Goal: Find specific fact: Find specific fact

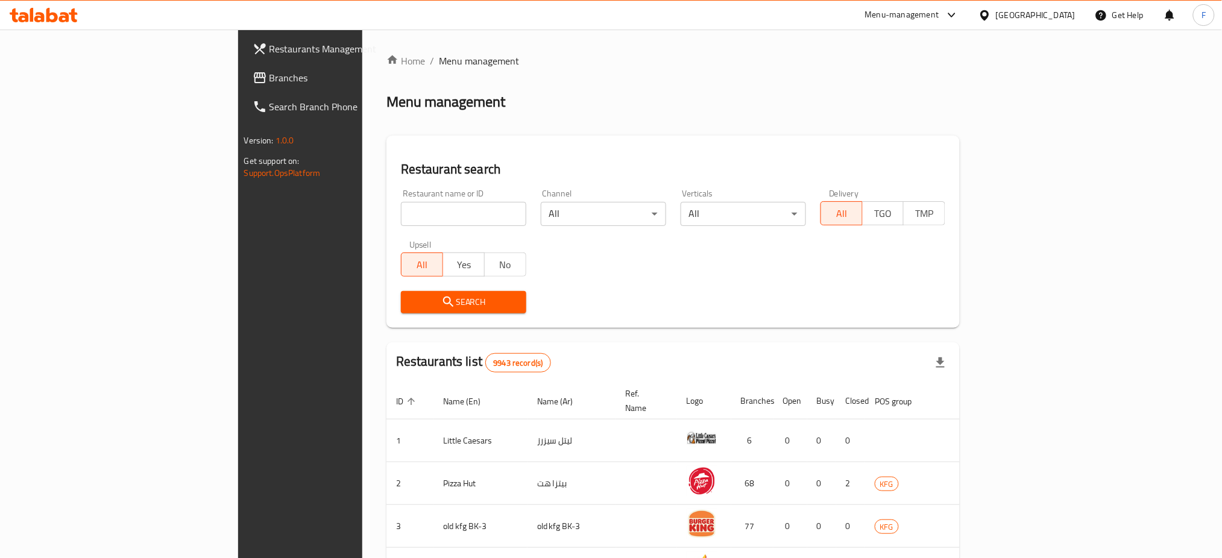
click at [401, 208] on input "search" at bounding box center [463, 214] width 125 height 24
click at [401, 202] on input "search" at bounding box center [463, 214] width 125 height 24
type input "khosh"
click button "Search" at bounding box center [463, 302] width 125 height 22
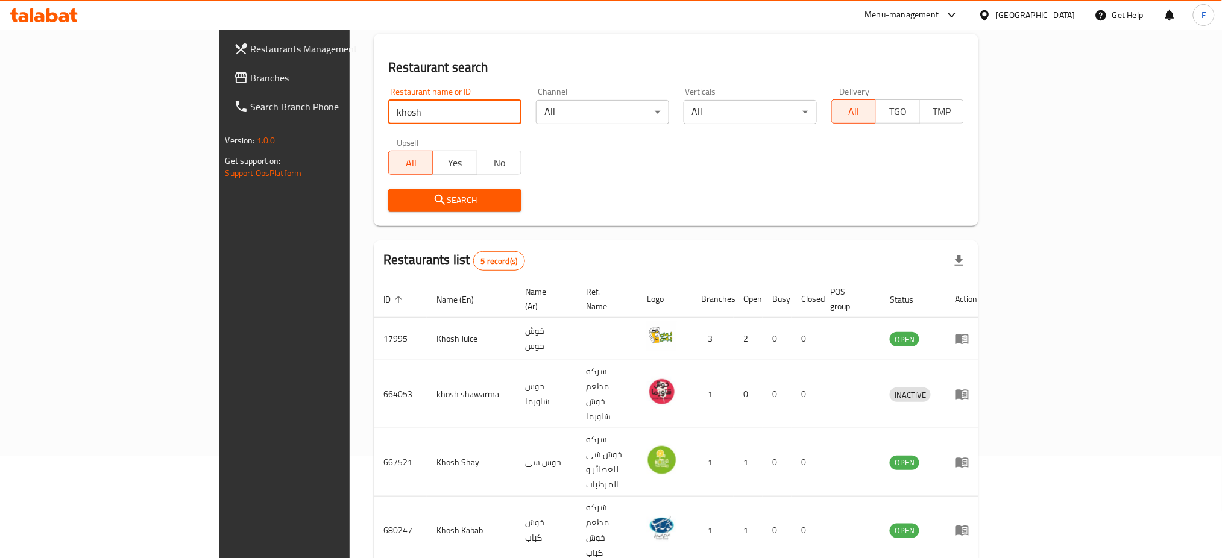
scroll to position [127, 0]
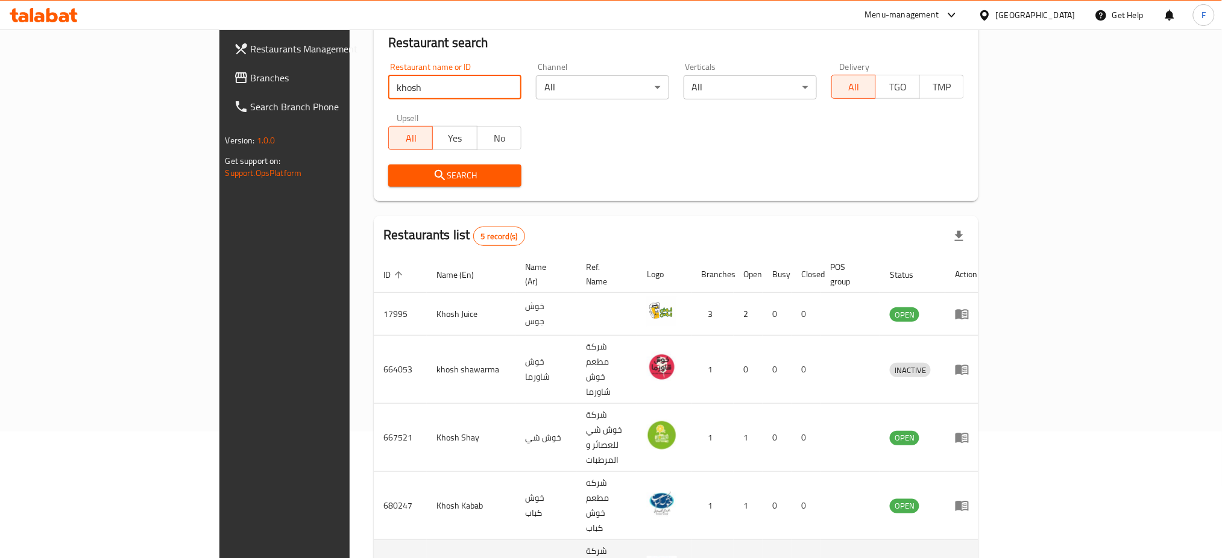
copy td "685839"
drag, startPoint x: 360, startPoint y: 471, endPoint x: 283, endPoint y: 471, distance: 77.8
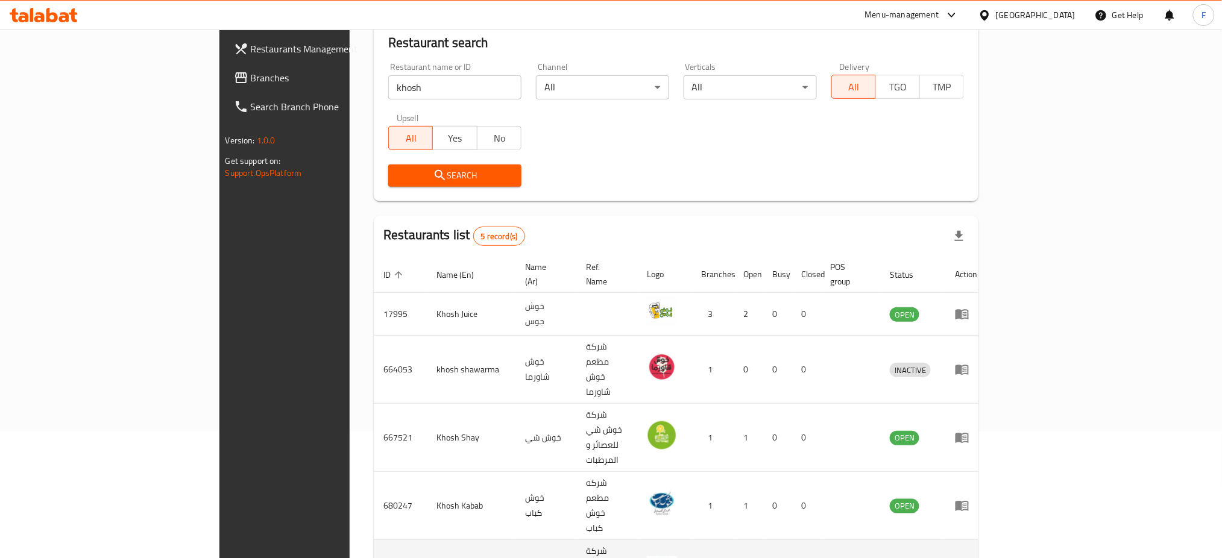
copy td "[PERSON_NAME]"
